Goal: Transaction & Acquisition: Book appointment/travel/reservation

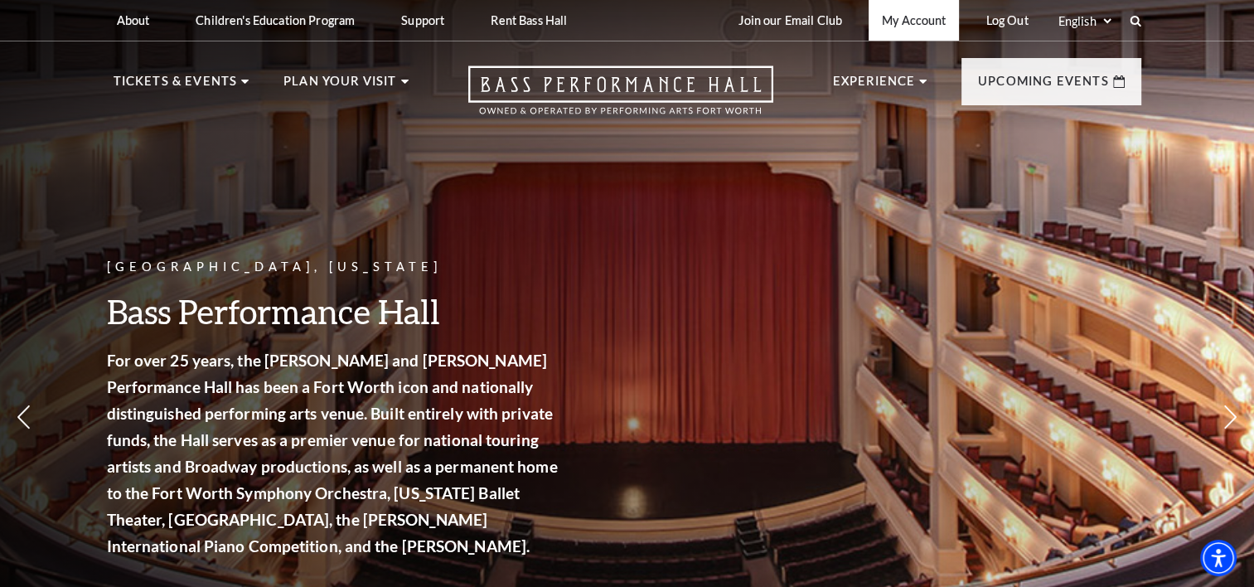
click at [942, 14] on link "My Account" at bounding box center [914, 20] width 90 height 41
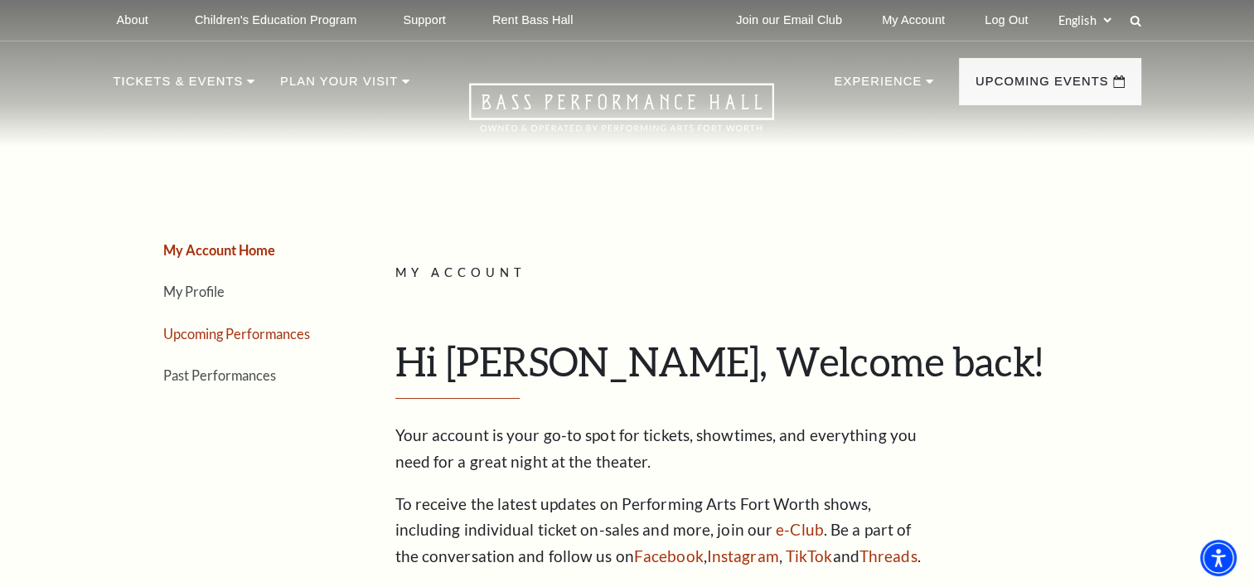
click at [279, 333] on link "Upcoming Performances" at bounding box center [236, 334] width 147 height 16
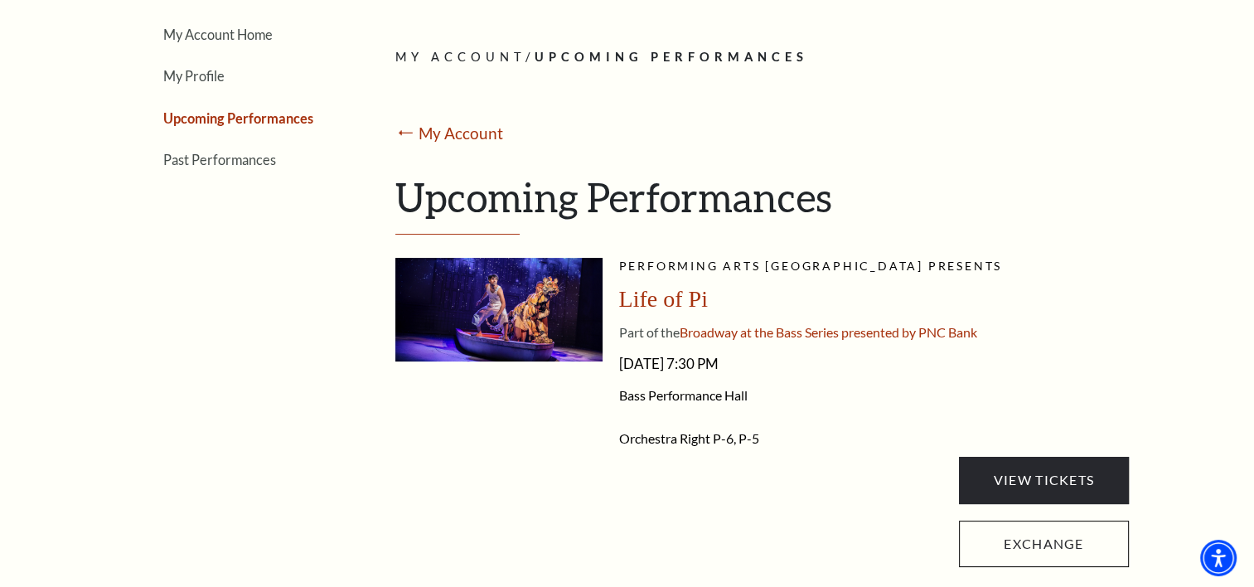
scroll to position [207, 0]
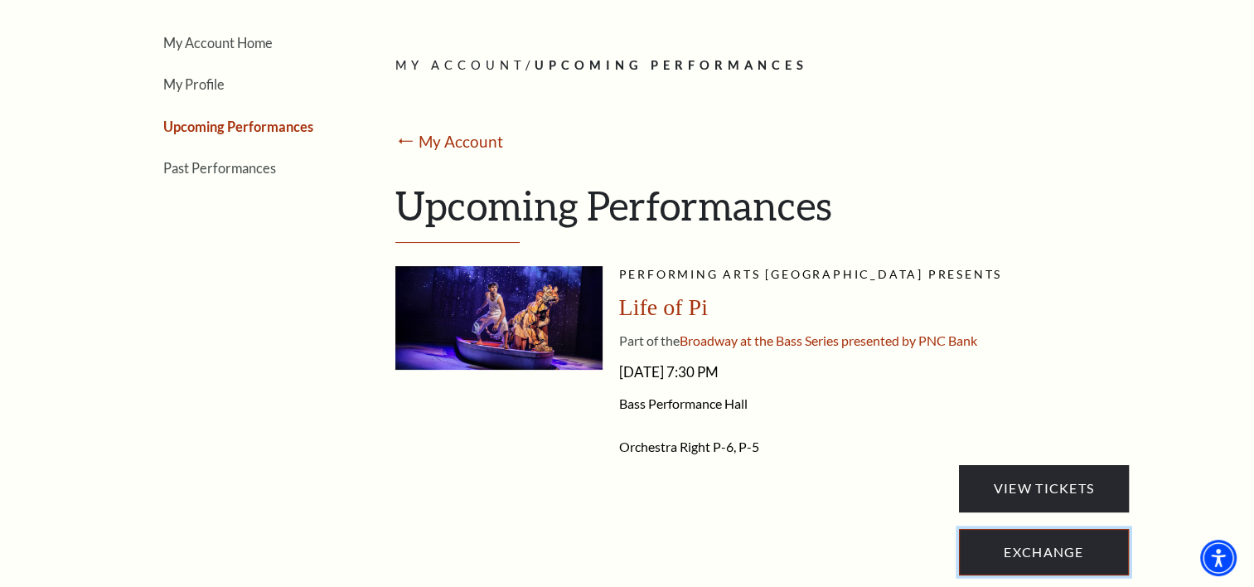
click at [1037, 546] on link "Exchange" at bounding box center [1043, 552] width 169 height 46
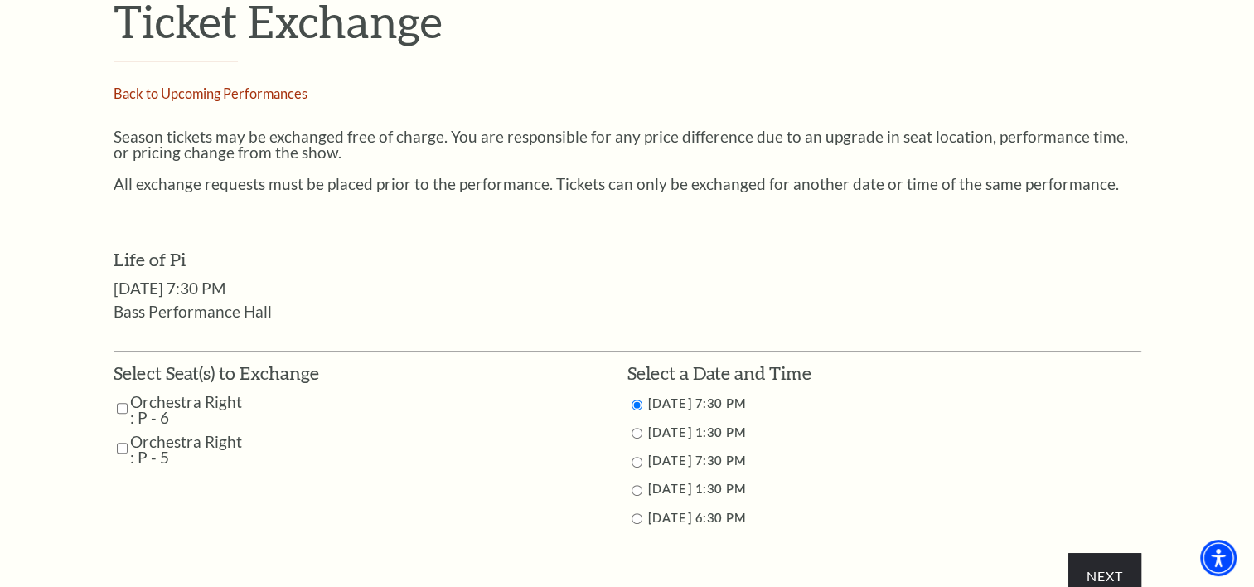
scroll to position [575, 0]
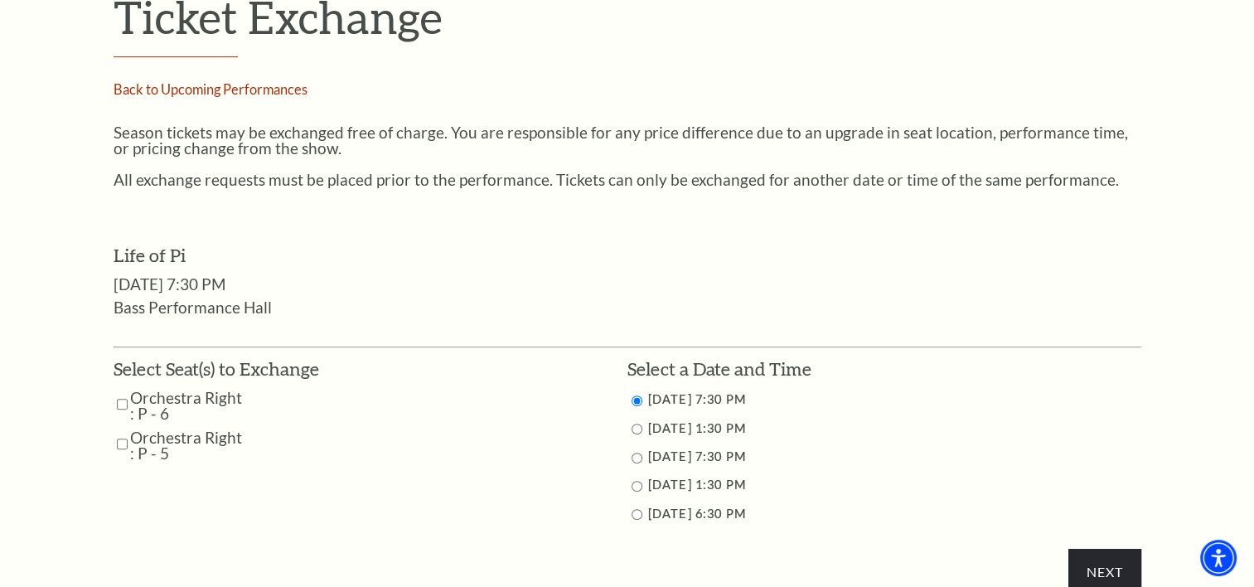
click at [120, 400] on input "Orchestra Right : P - 6" at bounding box center [122, 404] width 11 height 29
checkbox input "true"
click at [122, 441] on input "Orchestra Right : P - 5" at bounding box center [122, 443] width 11 height 29
checkbox input "true"
click at [635, 485] on input "9/28/2025 1:30 PM" at bounding box center [637, 486] width 11 height 11
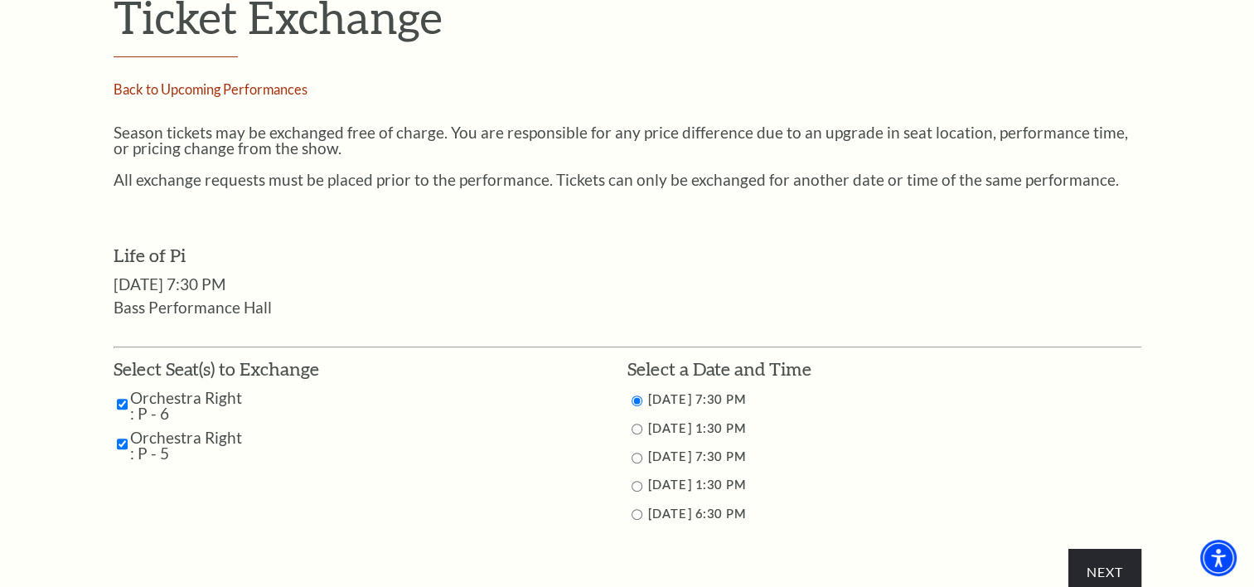
radio input "true"
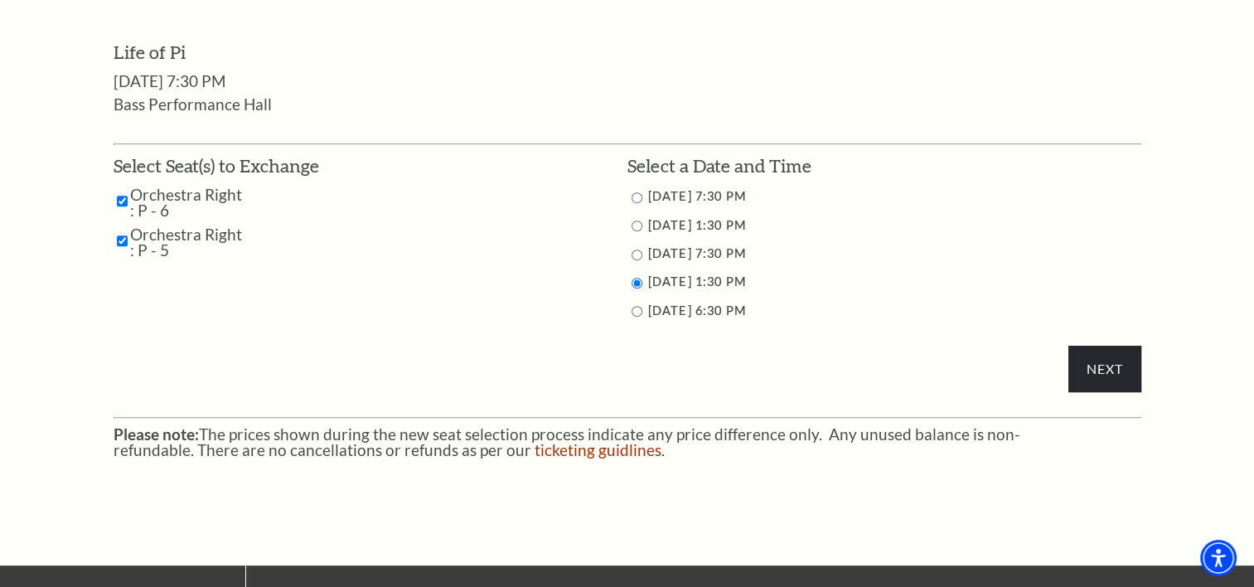
scroll to position [783, 0]
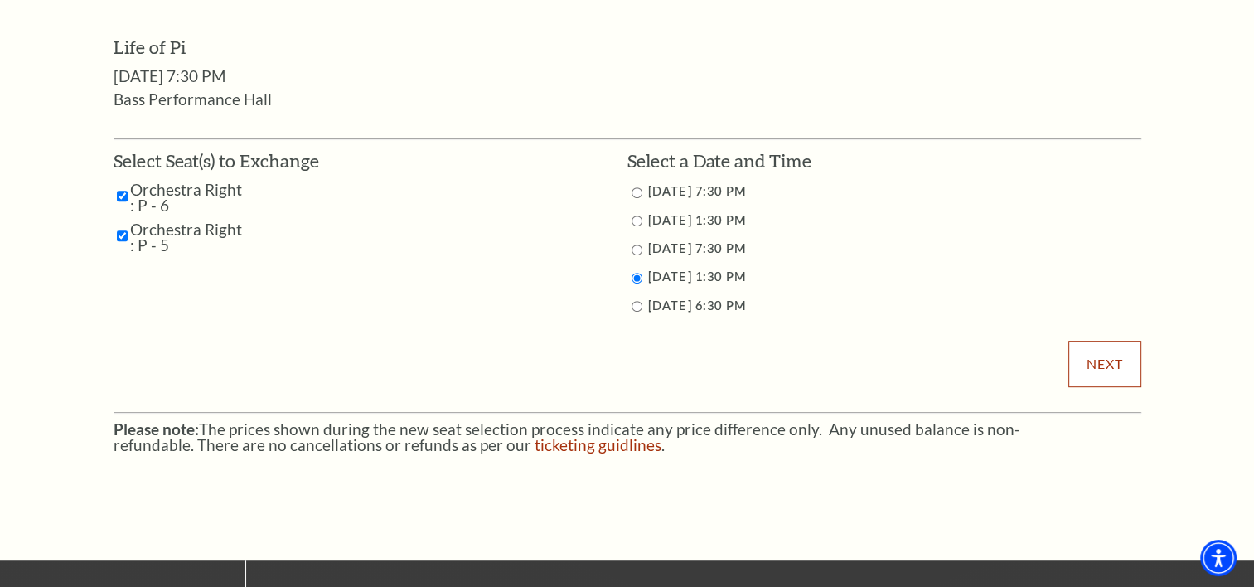
click at [1088, 361] on input "Next" at bounding box center [1105, 364] width 72 height 46
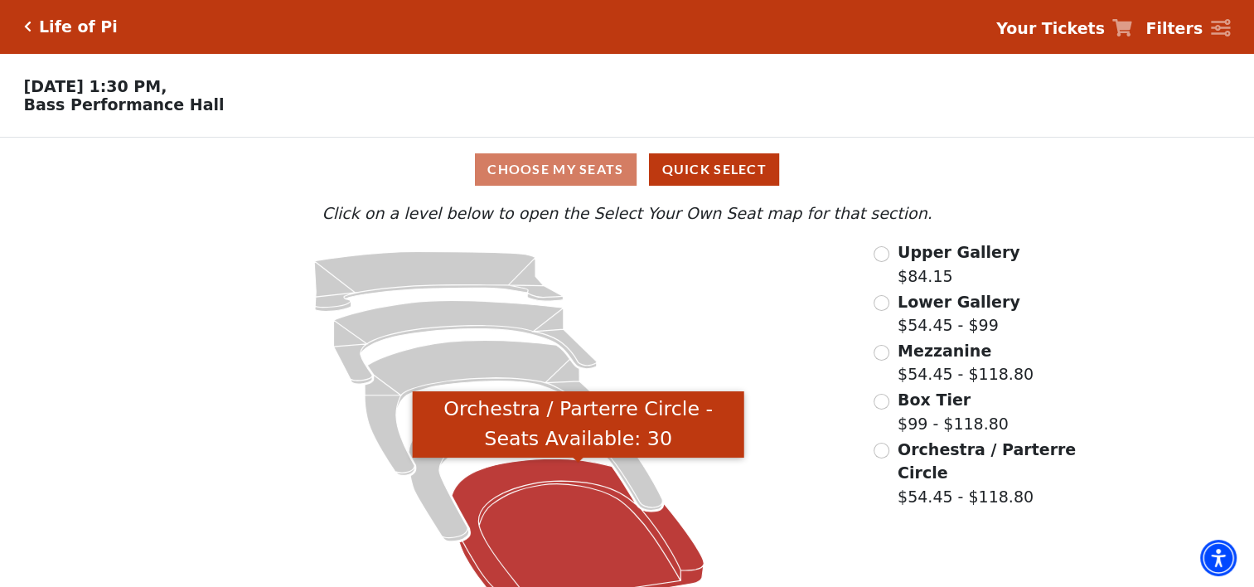
click at [604, 570] on icon "Orchestra / Parterre Circle - Seats Available: 30" at bounding box center [578, 534] width 252 height 153
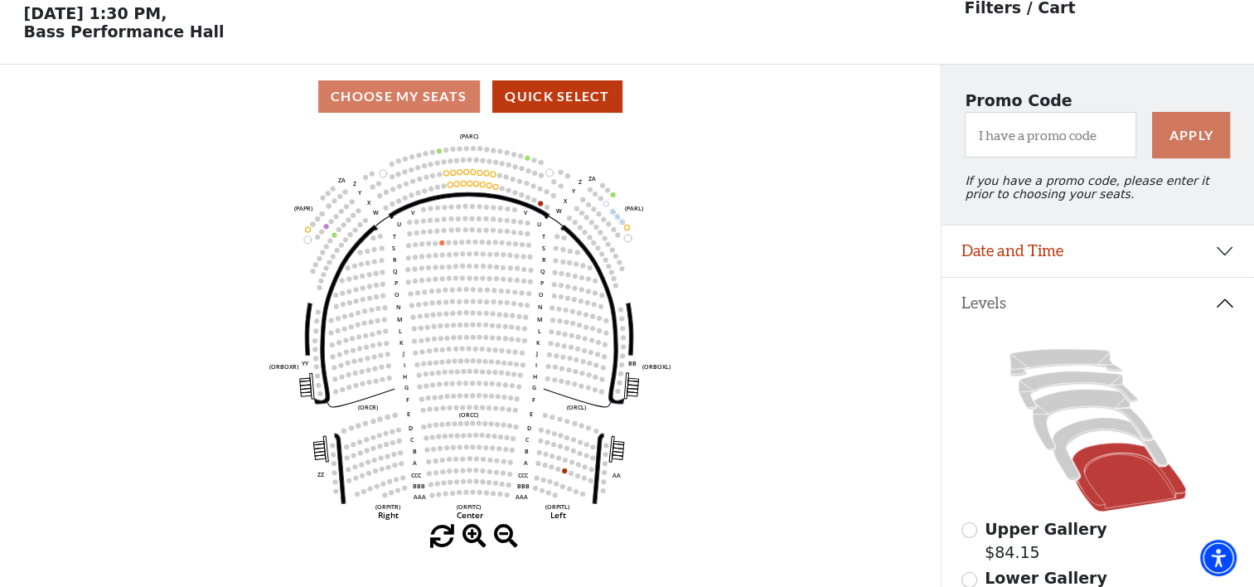
scroll to position [76, 0]
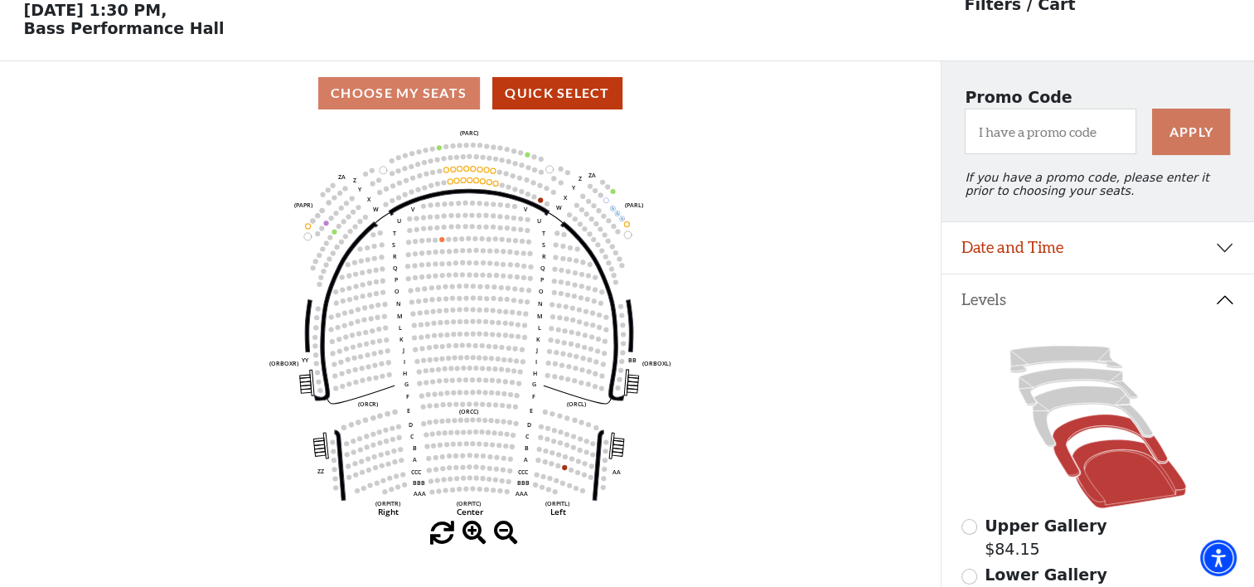
click at [1094, 430] on icon at bounding box center [1110, 446] width 115 height 63
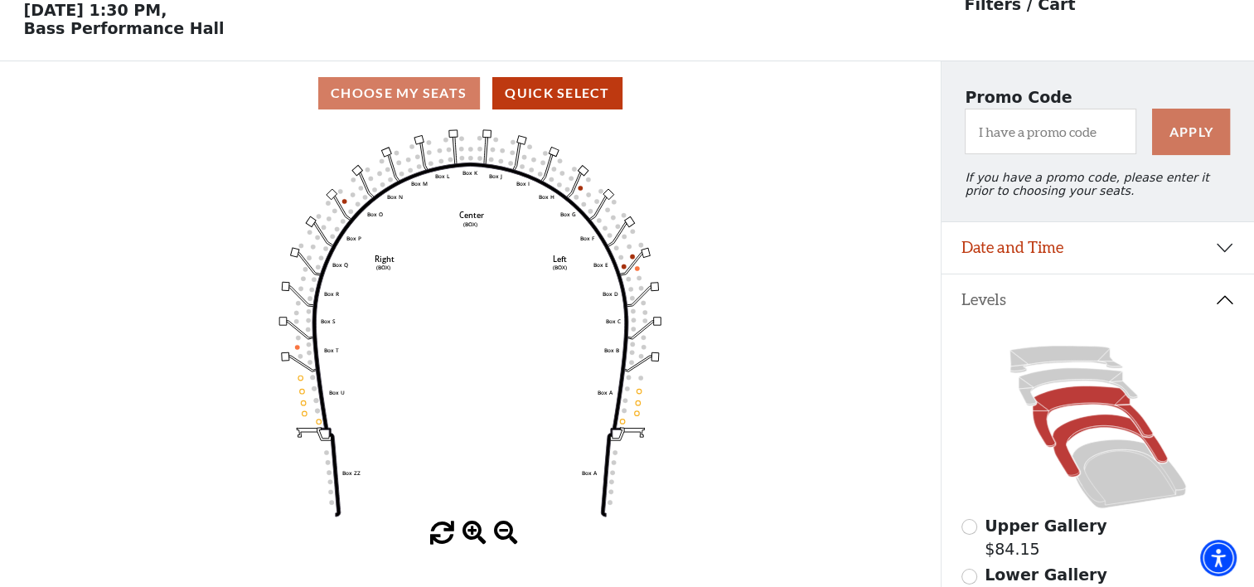
click at [1082, 403] on icon at bounding box center [1093, 416] width 120 height 61
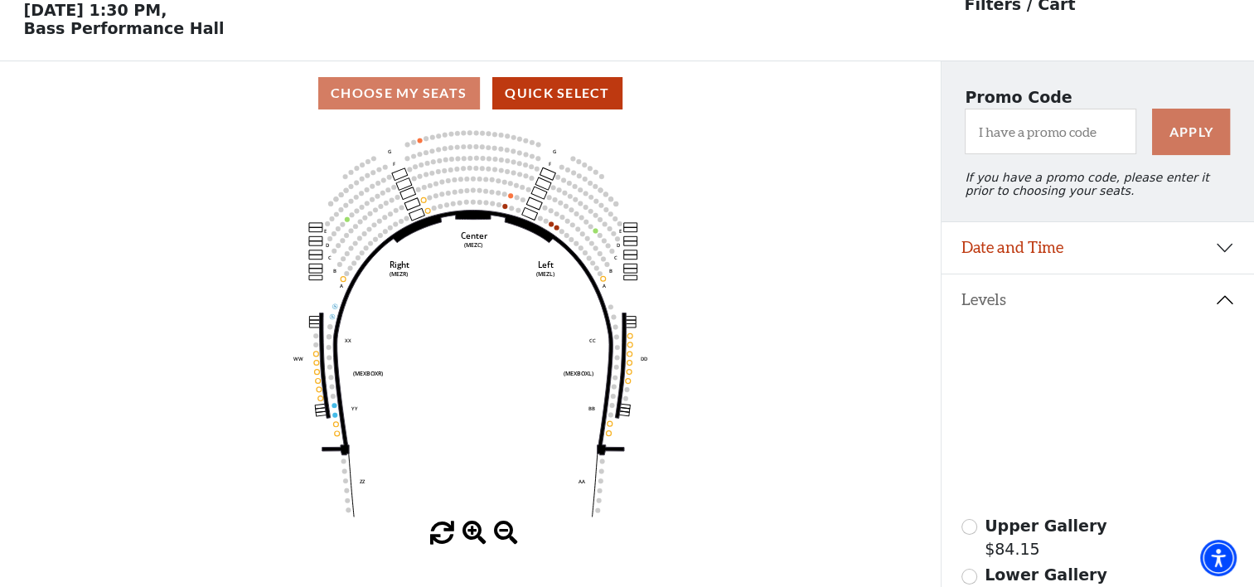
click at [1077, 379] on icon at bounding box center [1078, 387] width 119 height 38
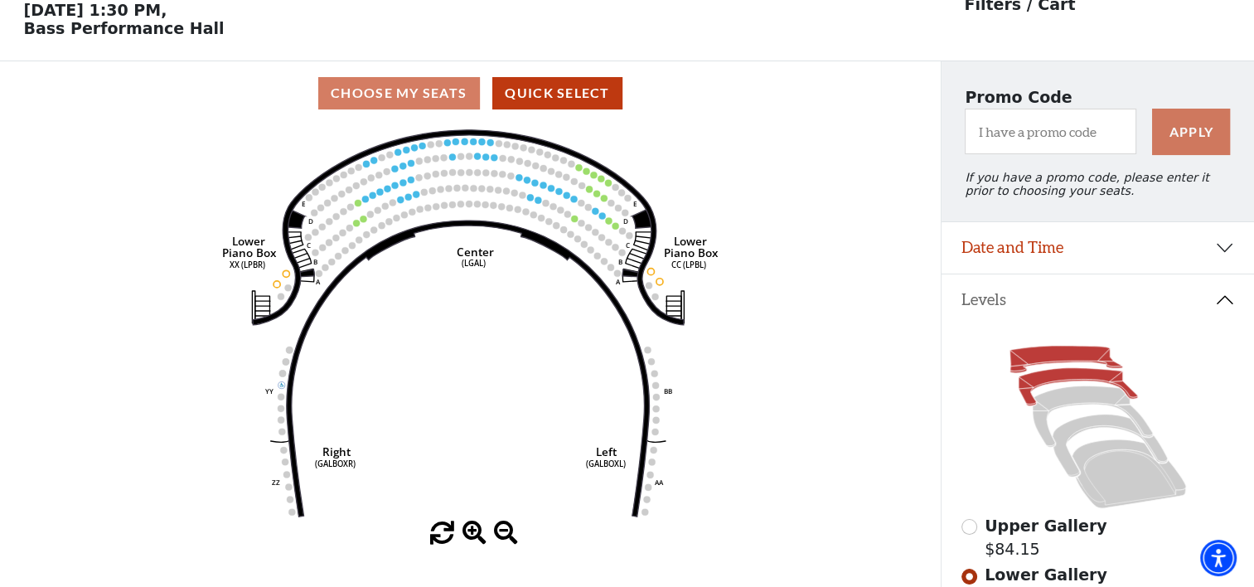
click at [1044, 355] on icon at bounding box center [1066, 359] width 113 height 27
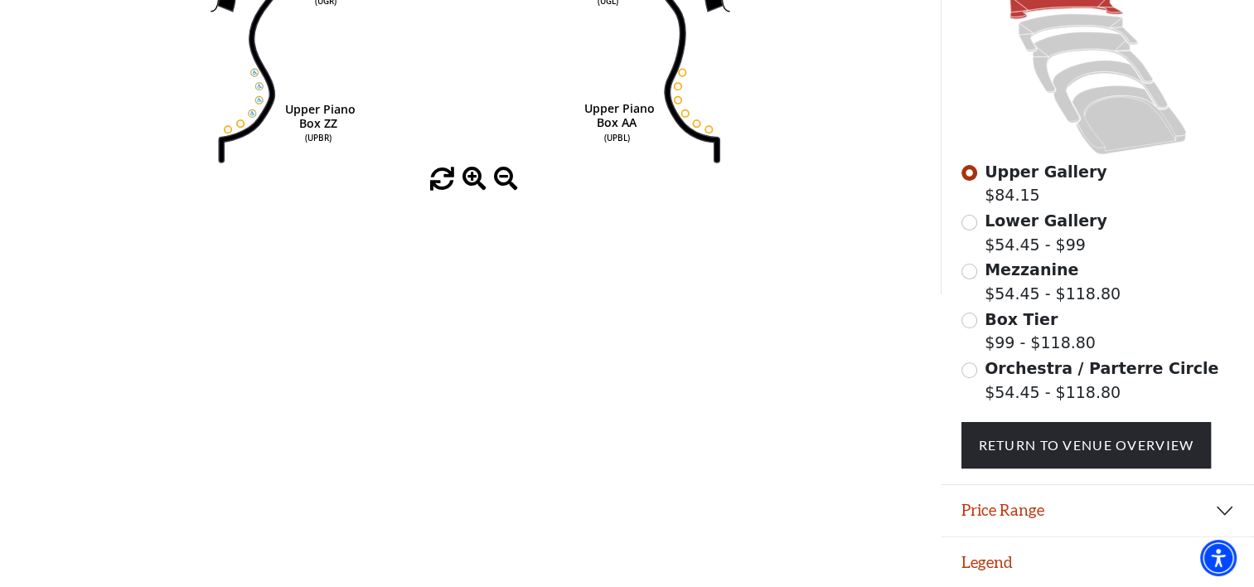
scroll to position [439, 0]
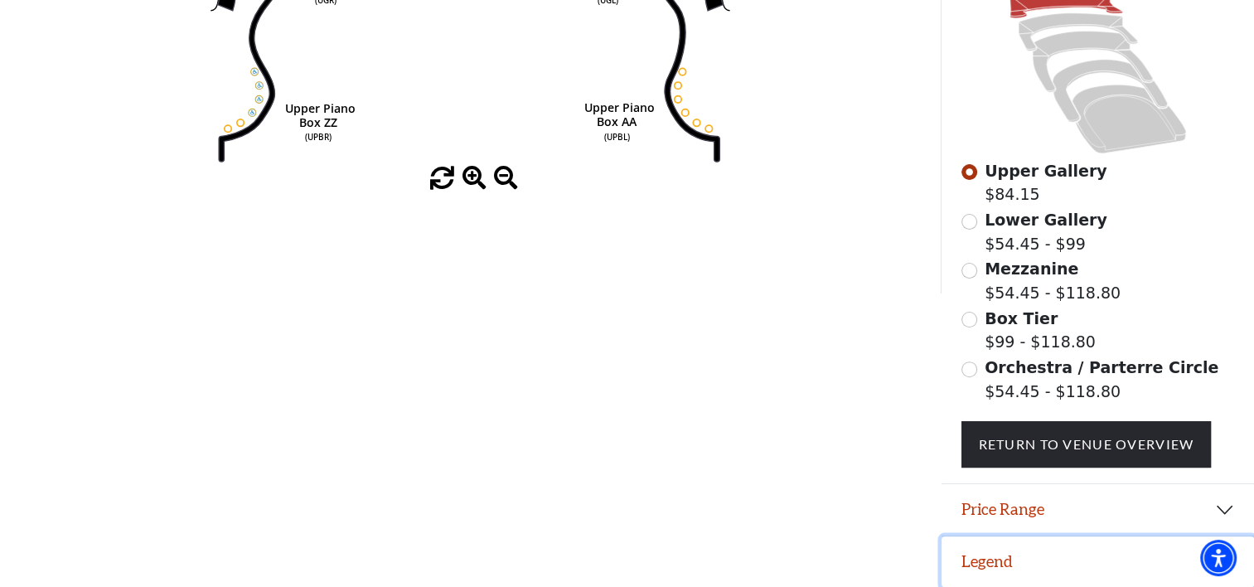
click at [993, 566] on button "Legend" at bounding box center [1098, 561] width 313 height 51
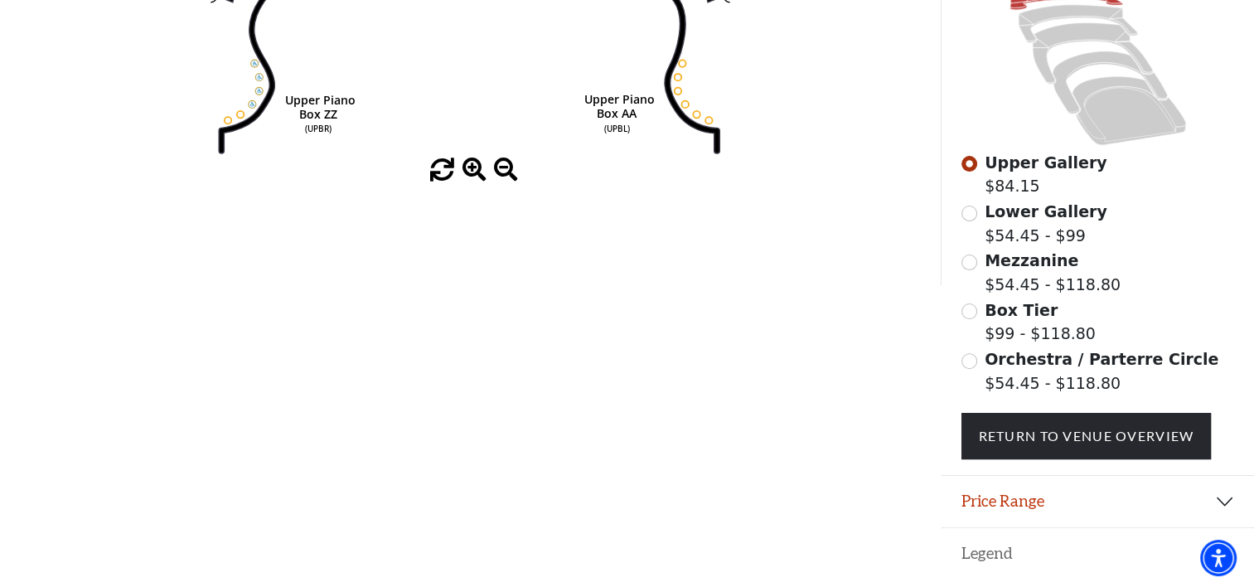
drag, startPoint x: 1248, startPoint y: 390, endPoint x: 1260, endPoint y: 423, distance: 35.4
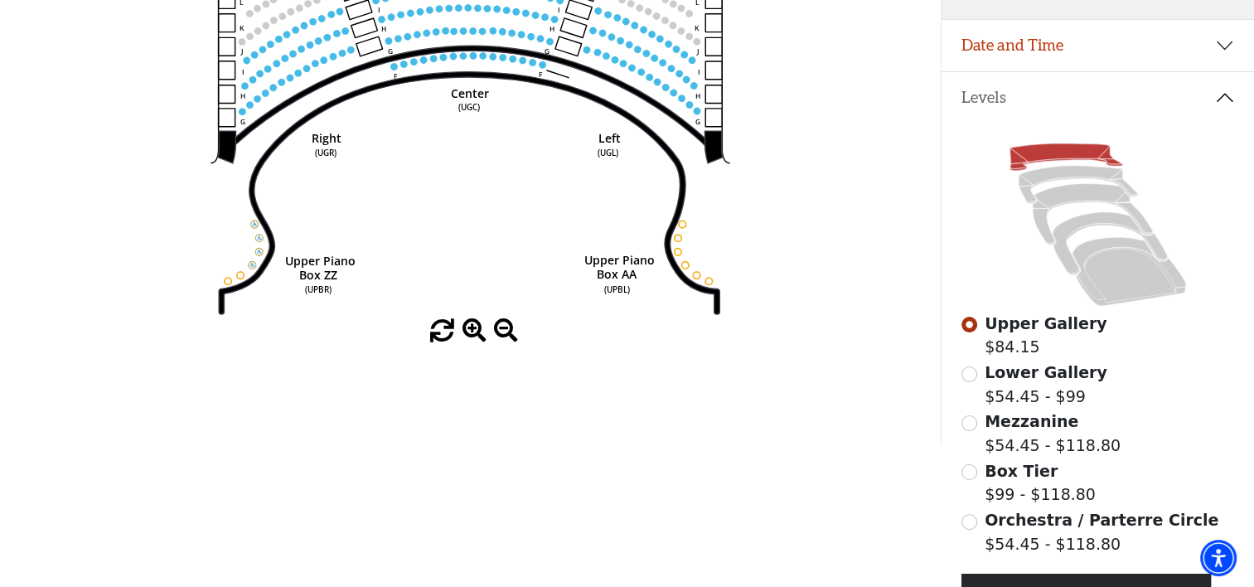
scroll to position [264, 0]
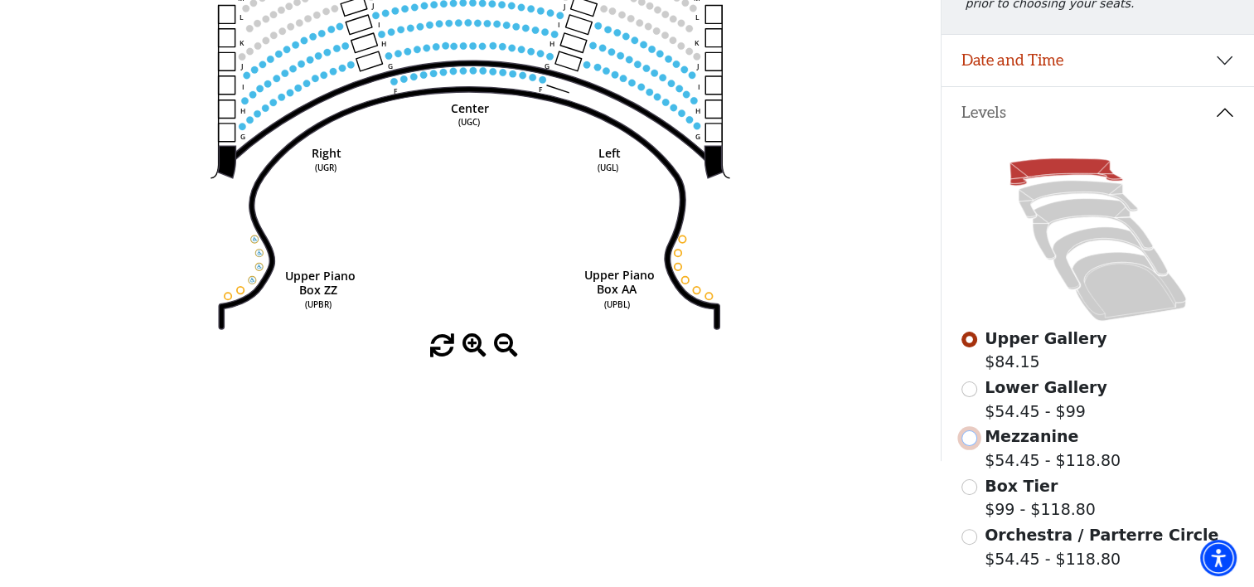
click at [970, 446] on input "Mezzanine$54.45 - $118.80\a" at bounding box center [970, 438] width 16 height 16
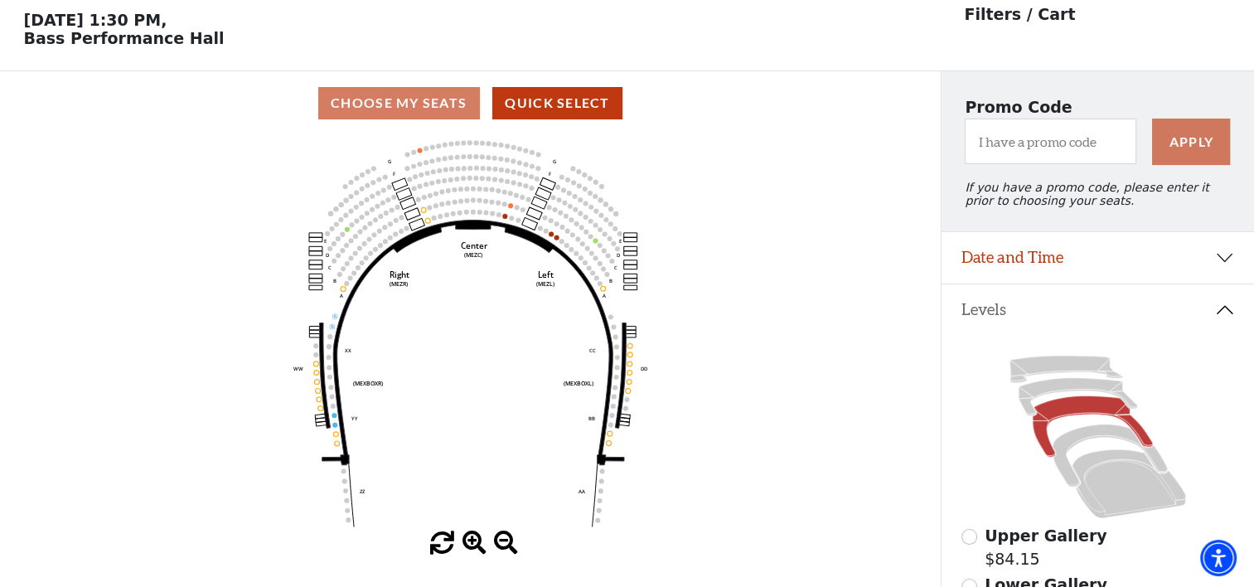
scroll to position [76, 0]
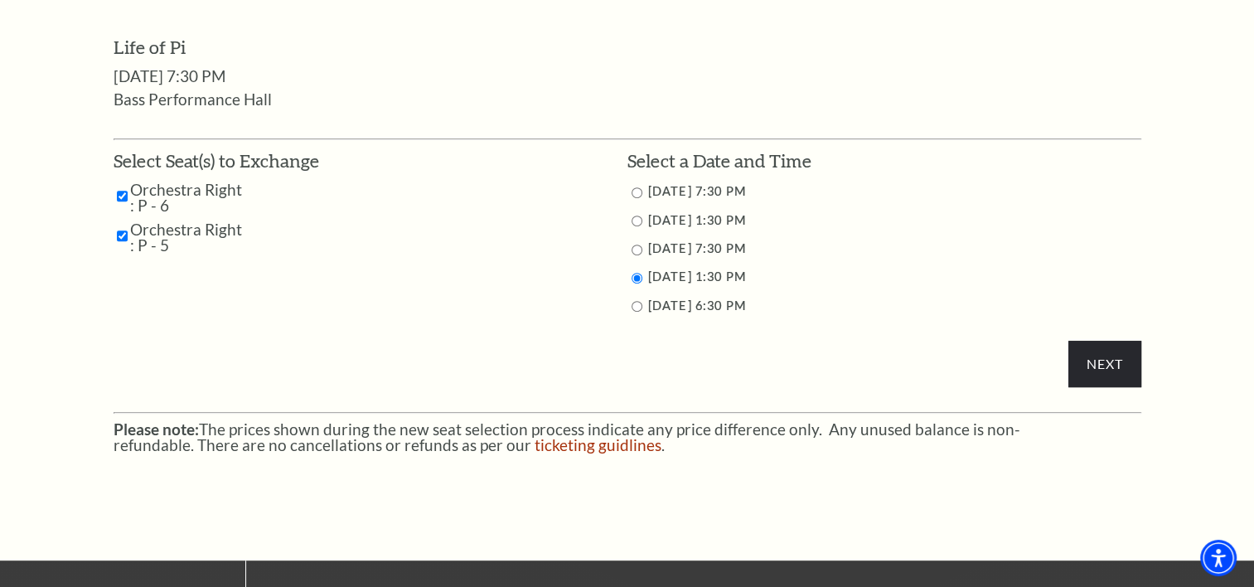
click at [634, 218] on input "9/27/2025 1:30 PM" at bounding box center [637, 221] width 11 height 11
radio input "true"
click at [1114, 365] on input "Next" at bounding box center [1105, 364] width 72 height 46
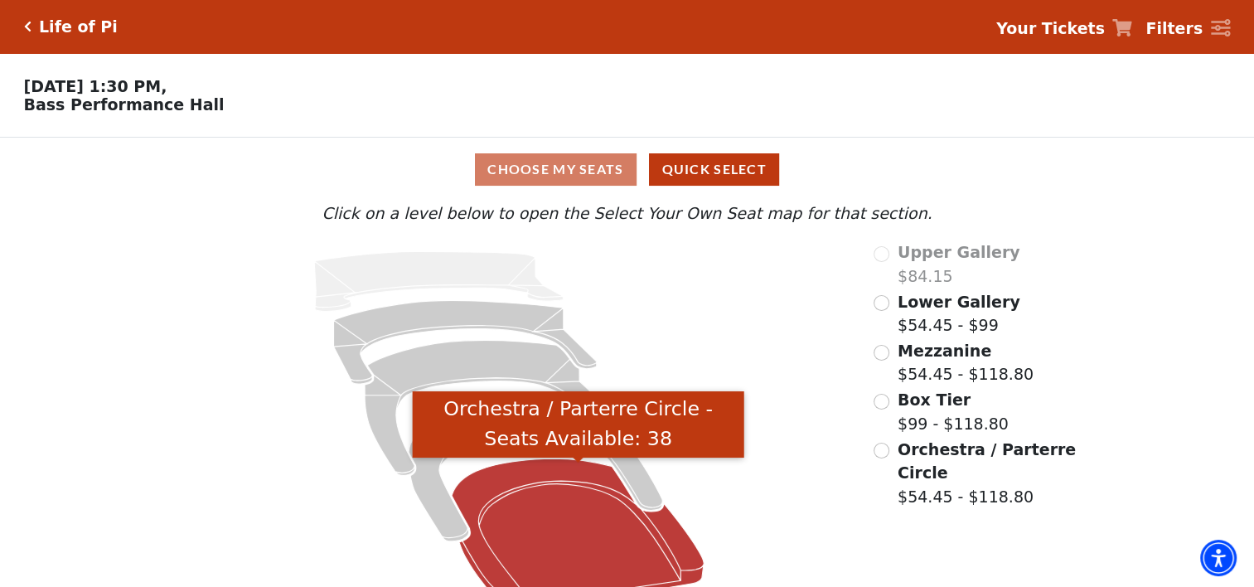
click at [582, 559] on icon "Orchestra / Parterre Circle - Seats Available: 38" at bounding box center [578, 534] width 252 height 153
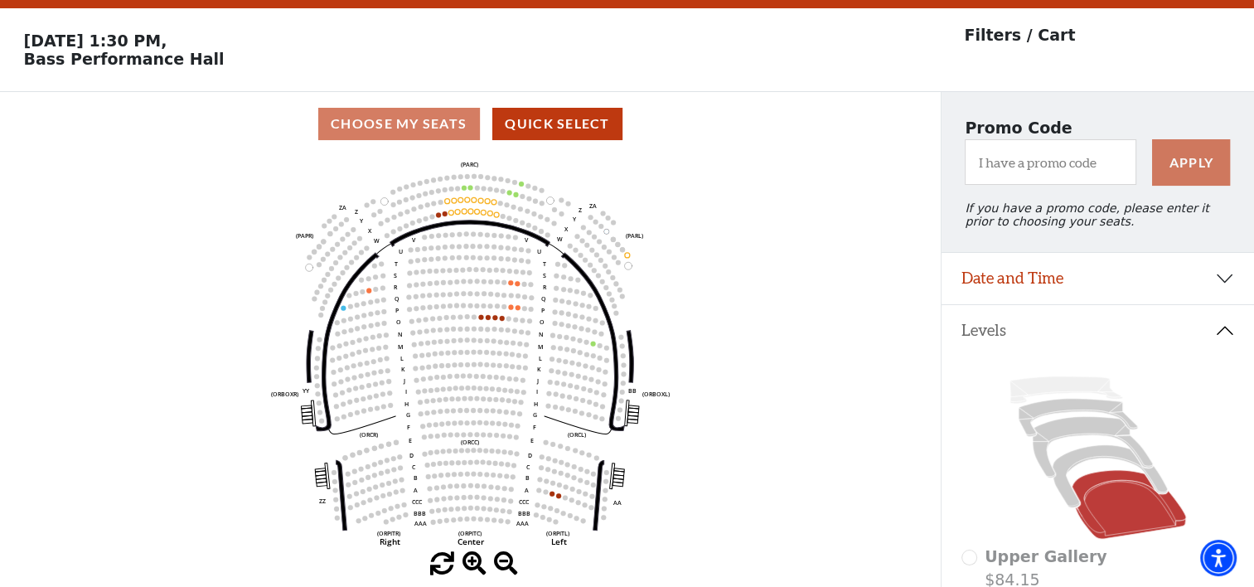
scroll to position [76, 0]
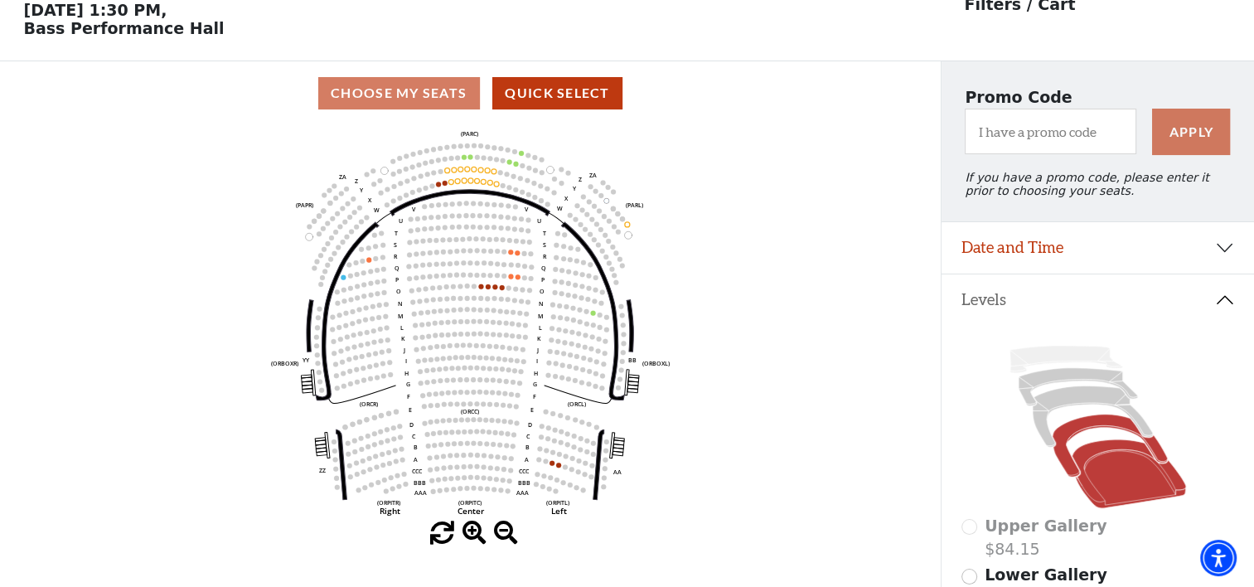
click at [1056, 446] on icon at bounding box center [1110, 446] width 115 height 63
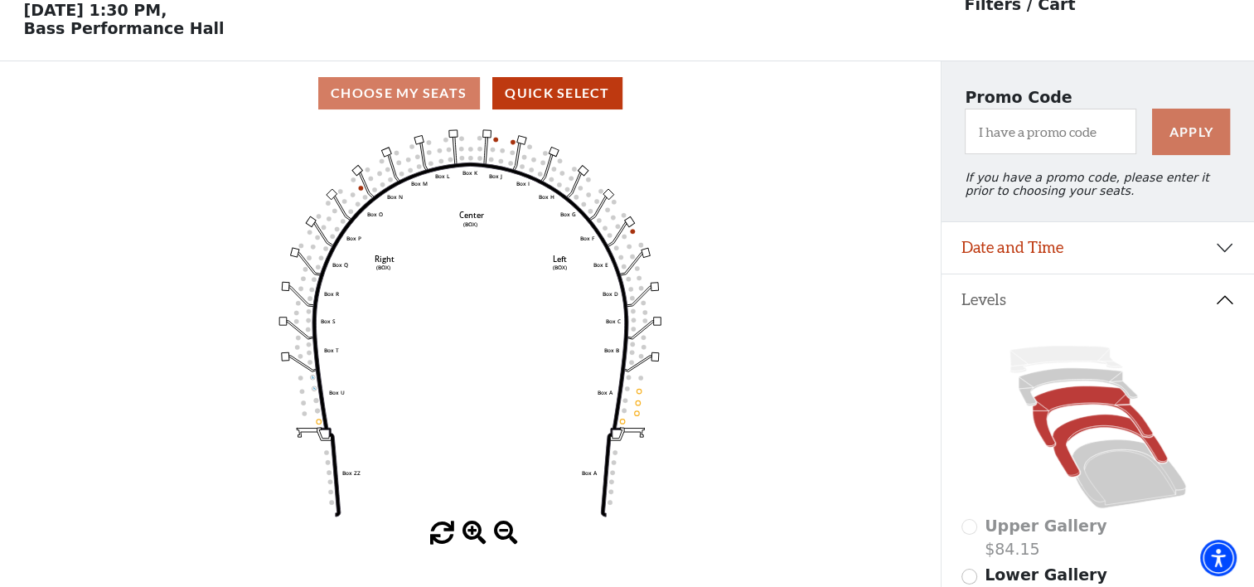
click at [1081, 399] on icon at bounding box center [1093, 416] width 120 height 61
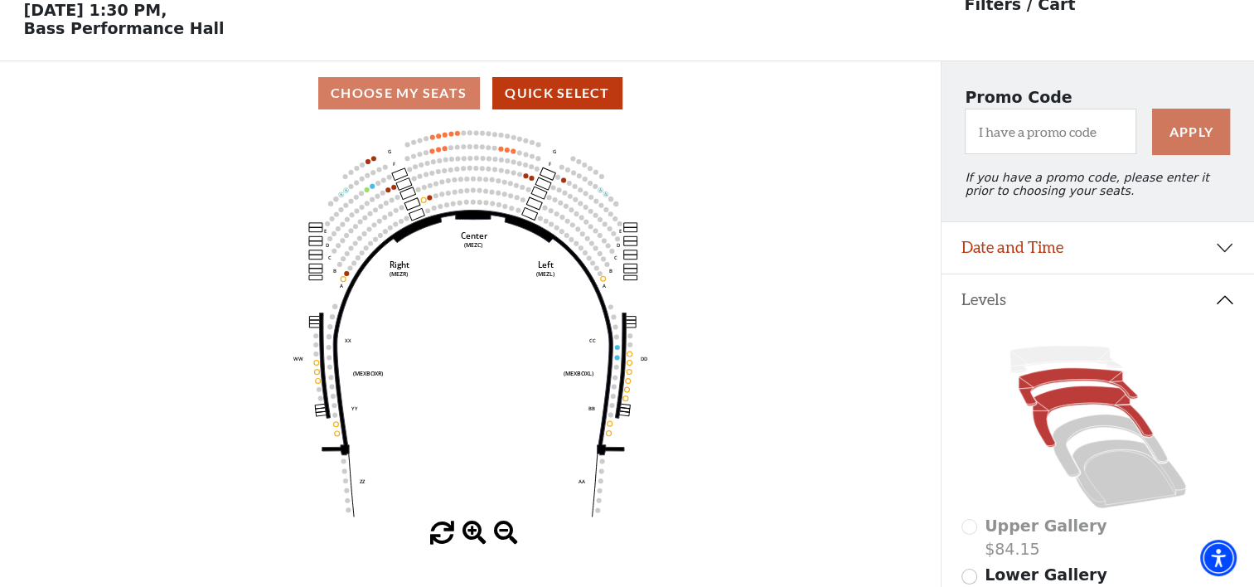
click at [1048, 386] on icon at bounding box center [1078, 387] width 119 height 38
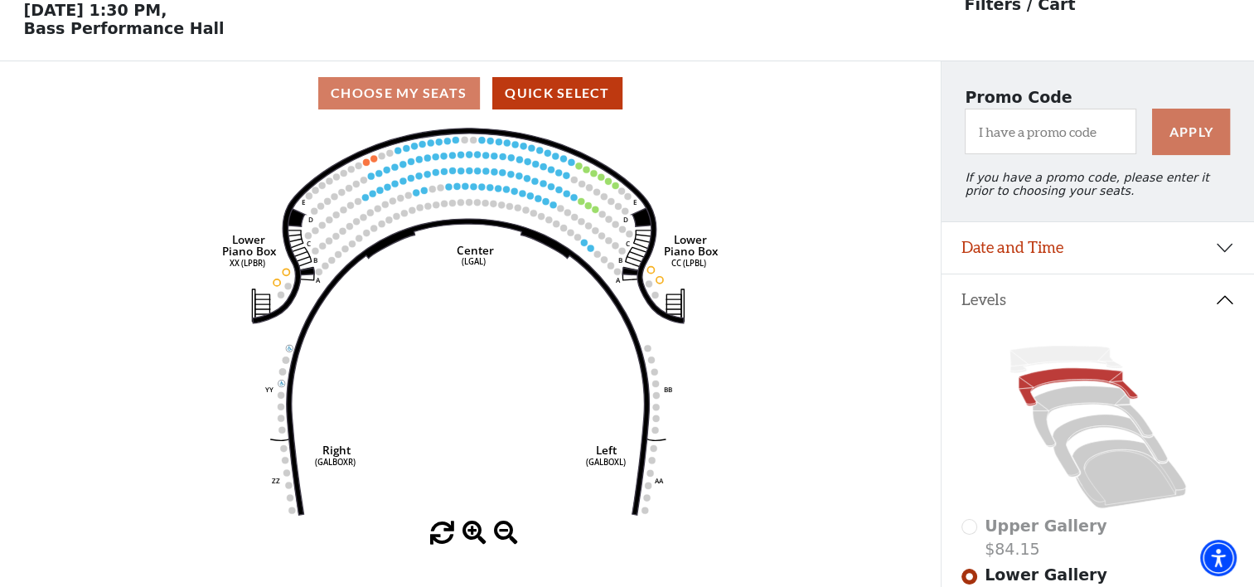
click at [487, 487] on icon "Right (GALBOXR) E D C B A E D C B A YY ZZ Left (GALBOXL) BB AA Center Lower Pia…" at bounding box center [470, 323] width 846 height 396
click at [487, 490] on icon "Right (GALBOXR) E D C B A E D C B A YY ZZ Left (GALBOXL) BB AA Center Lower Pia…" at bounding box center [470, 323] width 846 height 396
